Goal: Task Accomplishment & Management: Manage account settings

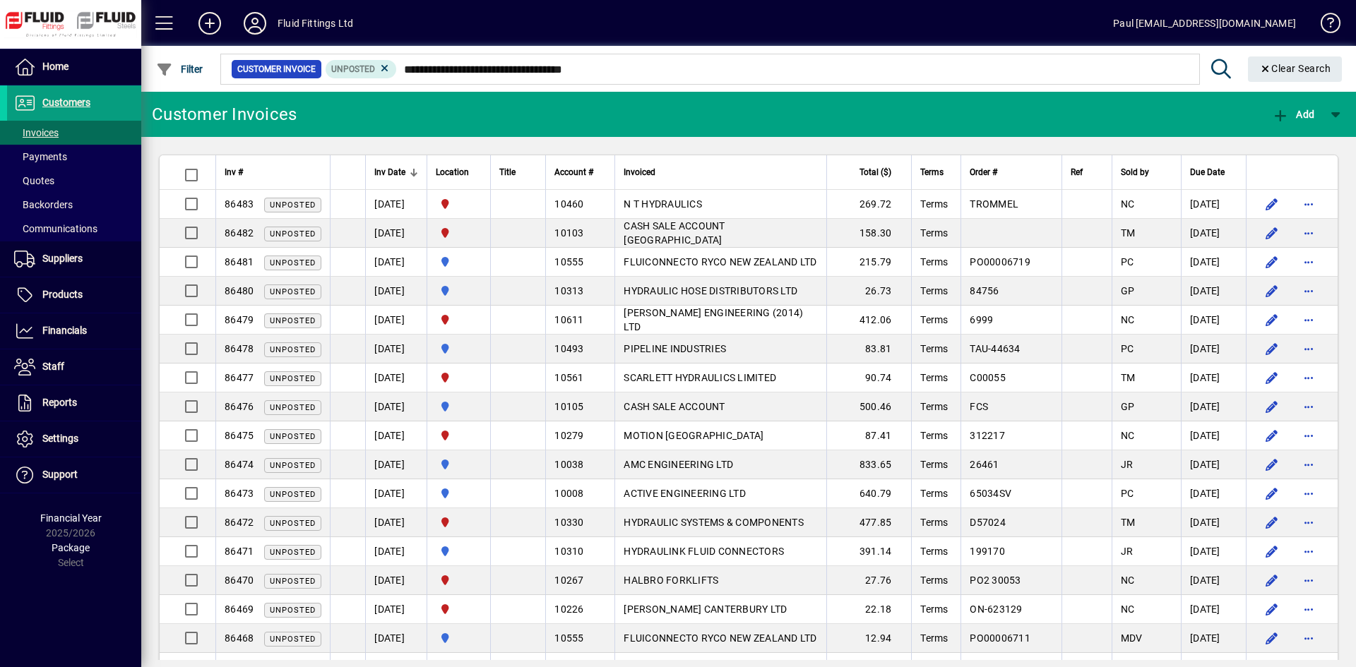
type input "**********"
click at [1297, 76] on span "Clear" at bounding box center [1295, 69] width 95 height 34
